Goal: Information Seeking & Learning: Learn about a topic

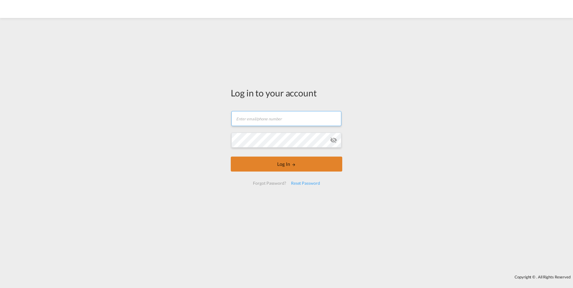
type input "[PERSON_NAME][EMAIL_ADDRESS][DOMAIN_NAME]"
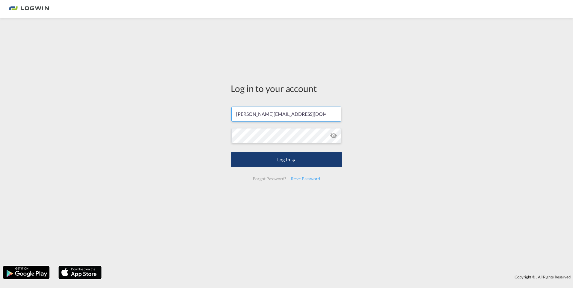
click at [292, 162] on md-icon "LOGIN" at bounding box center [294, 160] width 4 height 4
